Goal: Entertainment & Leisure: Consume media (video, audio)

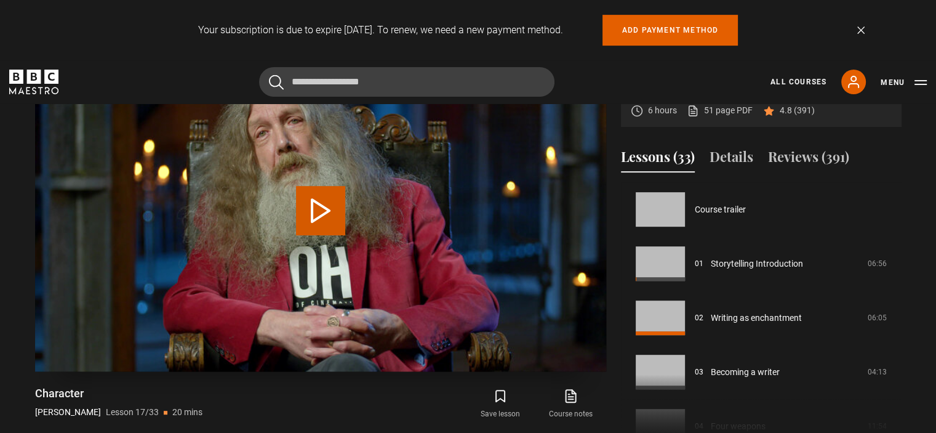
scroll to position [867, 0]
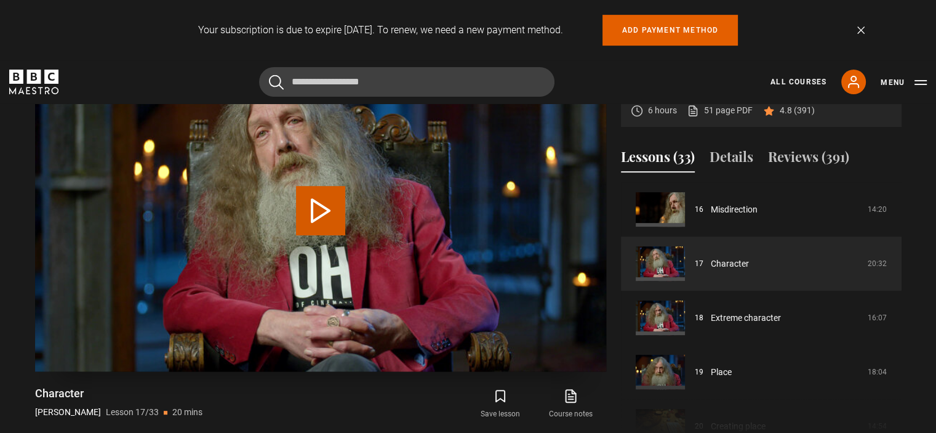
click at [323, 214] on button "Play Lesson Character" at bounding box center [320, 210] width 49 height 49
click at [861, 30] on link "Dismiss" at bounding box center [861, 29] width 7 height 7
click at [863, 31] on link "Dismiss" at bounding box center [861, 29] width 7 height 7
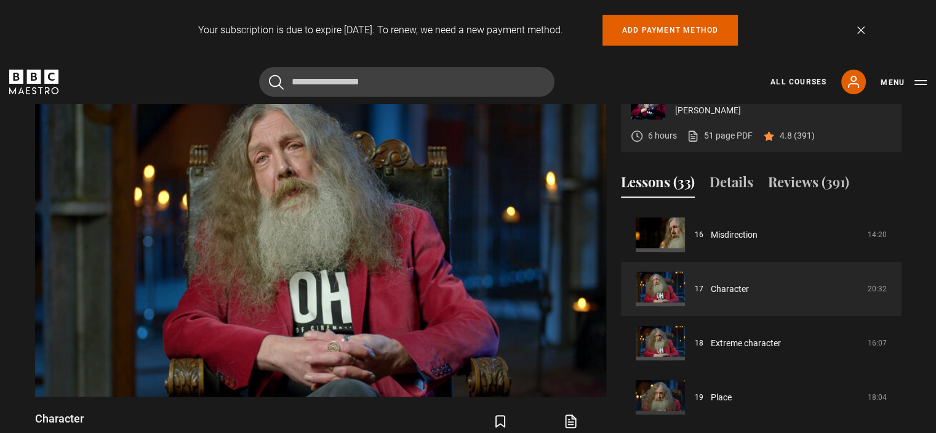
scroll to position [496, 0]
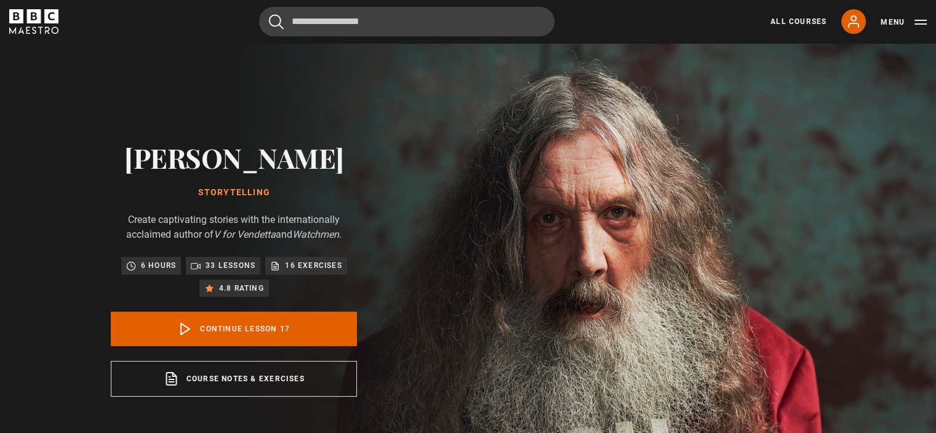
scroll to position [867, 0]
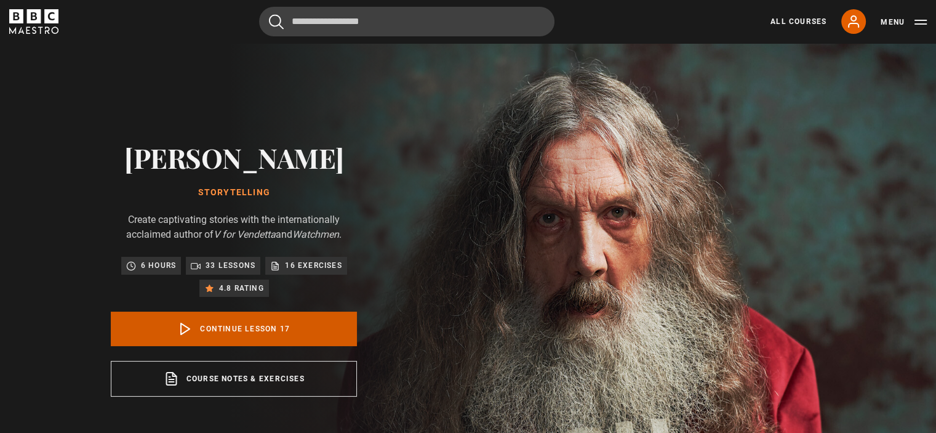
click at [264, 326] on link "Continue lesson 17" at bounding box center [234, 329] width 246 height 34
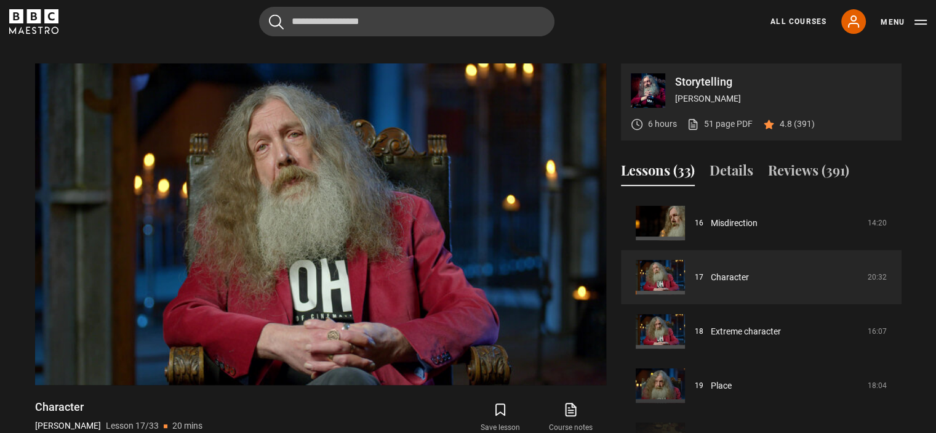
scroll to position [488, 0]
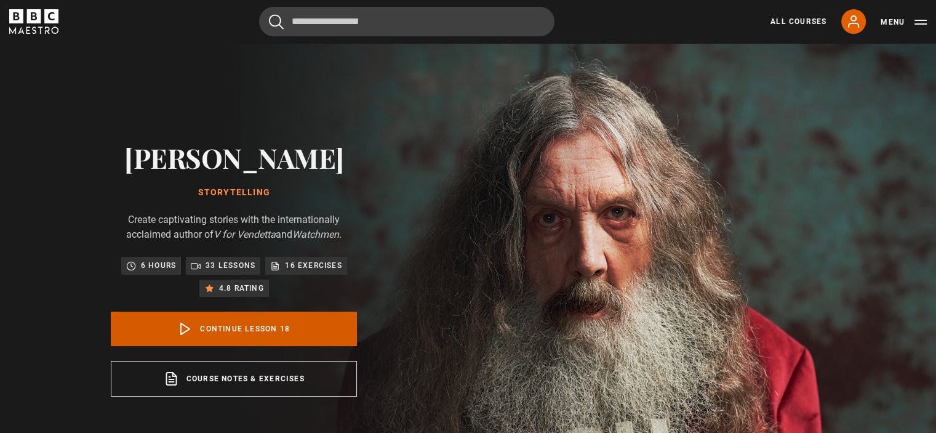
click at [249, 323] on link "Continue lesson 18" at bounding box center [234, 329] width 246 height 34
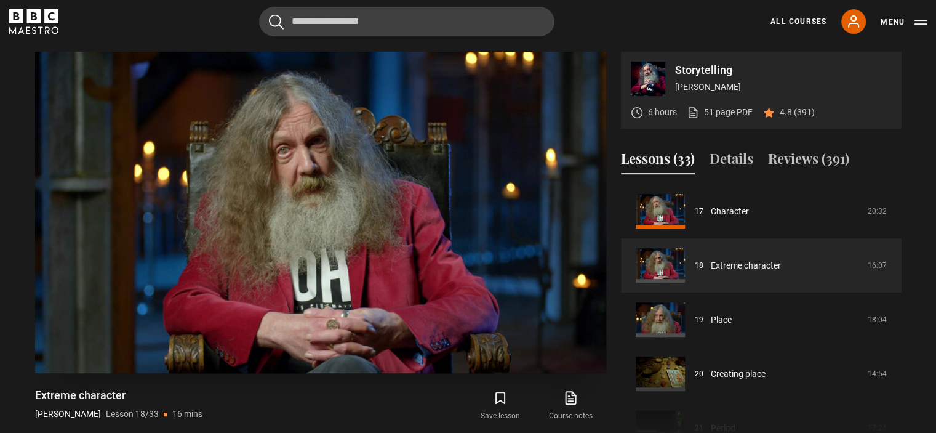
scroll to position [495, 0]
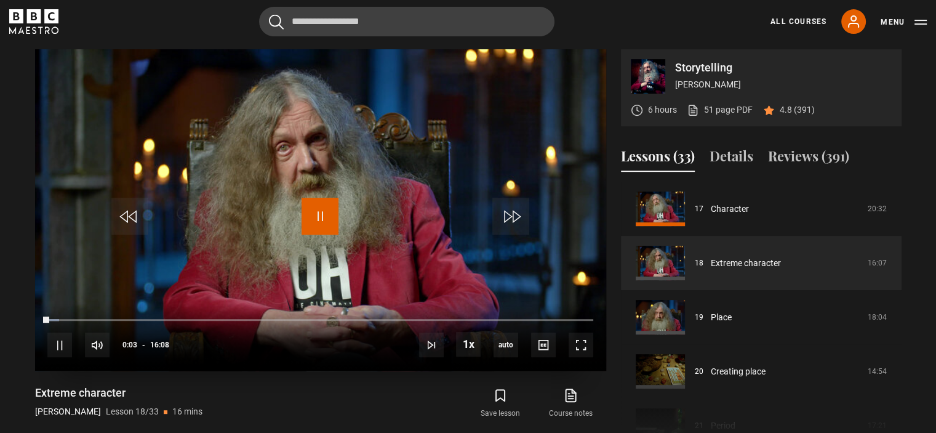
click at [315, 210] on span "Video Player" at bounding box center [320, 216] width 37 height 37
